Goal: Communication & Community: Answer question/provide support

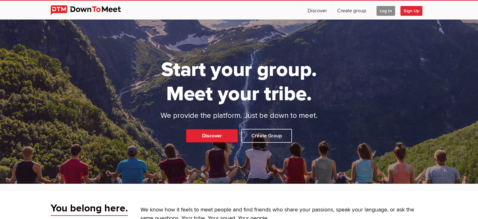
click at [388, 10] on span "Log In" at bounding box center [386, 11] width 19 height 10
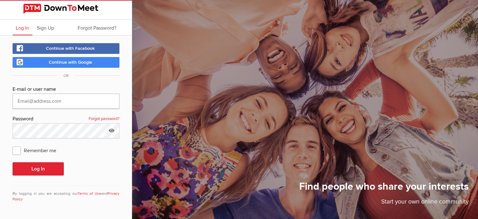
type input "[EMAIL_ADDRESS][DOMAIN_NAME]"
click at [34, 165] on button "Log In" at bounding box center [38, 168] width 51 height 13
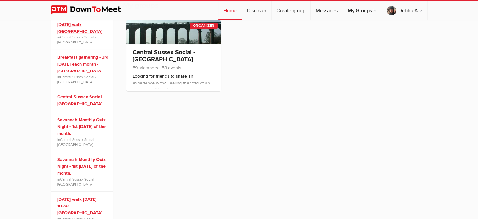
scroll to position [120, 0]
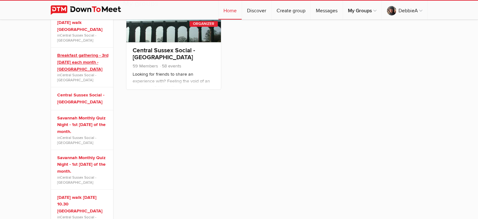
click at [87, 55] on link "Breakfast gathering - 3rd [DATE] each month - [GEOGRAPHIC_DATA]" at bounding box center [83, 62] width 52 height 20
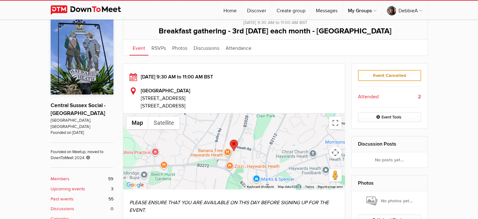
scroll to position [146, 0]
click at [78, 185] on b "Upcoming events" at bounding box center [68, 188] width 35 height 7
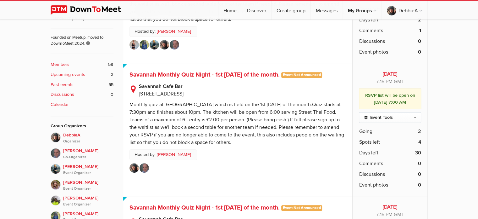
scroll to position [264, 0]
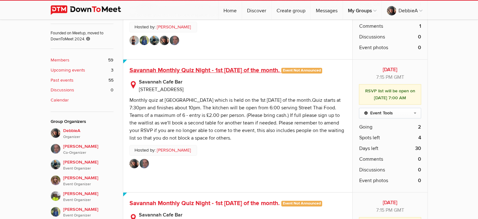
click at [225, 67] on span "Savannah Monthly Quiz Night - 1st [DATE] of the month." at bounding box center [205, 70] width 150 height 8
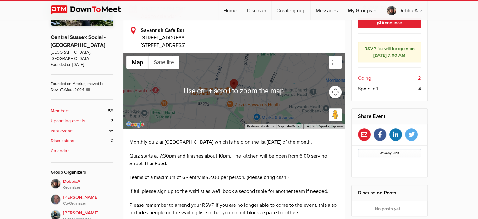
scroll to position [215, 0]
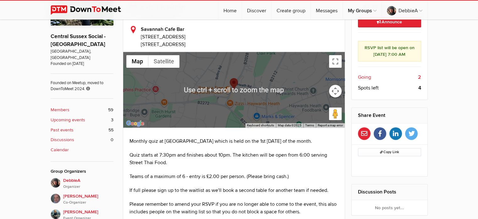
click at [78, 116] on b "Upcoming events" at bounding box center [68, 119] width 35 height 7
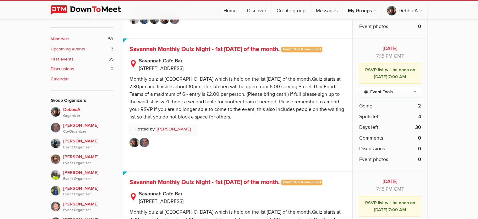
scroll to position [271, 0]
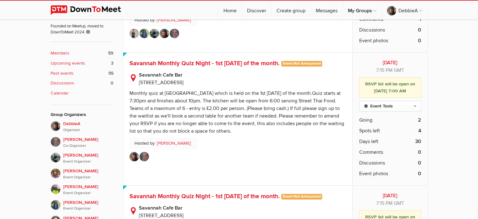
click at [76, 60] on b "Upcoming events" at bounding box center [68, 63] width 35 height 7
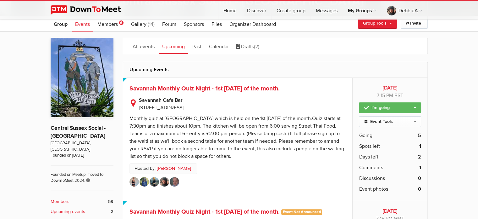
scroll to position [123, 0]
click at [138, 109] on p "Savannah Cafe Bar [STREET_ADDRESS]" at bounding box center [238, 102] width 217 height 18
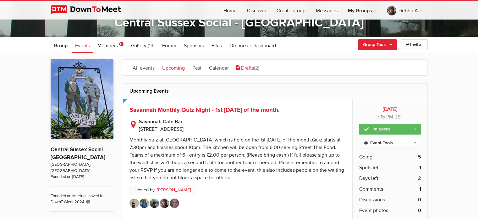
scroll to position [102, 0]
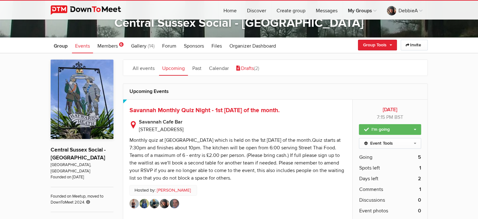
click at [250, 65] on link "Drafts (2)" at bounding box center [247, 68] width 29 height 16
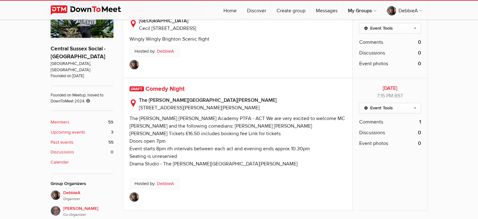
scroll to position [204, 0]
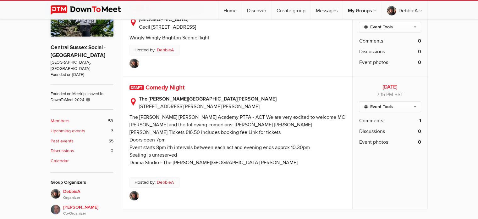
click at [60, 137] on b "Past events" at bounding box center [62, 140] width 23 height 7
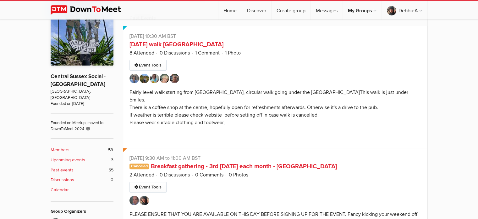
scroll to position [175, 0]
click at [71, 157] on b "Upcoming events" at bounding box center [68, 160] width 35 height 7
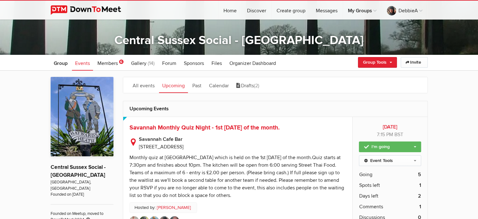
scroll to position [77, 0]
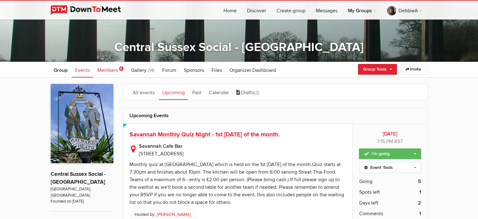
click at [104, 72] on span "Members" at bounding box center [107, 70] width 20 height 6
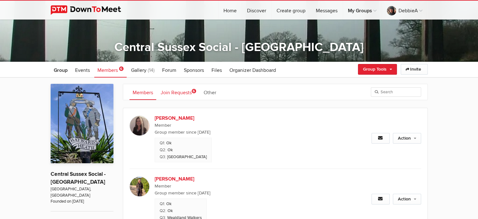
click at [174, 92] on link "Join Requests 6" at bounding box center [179, 92] width 42 height 16
